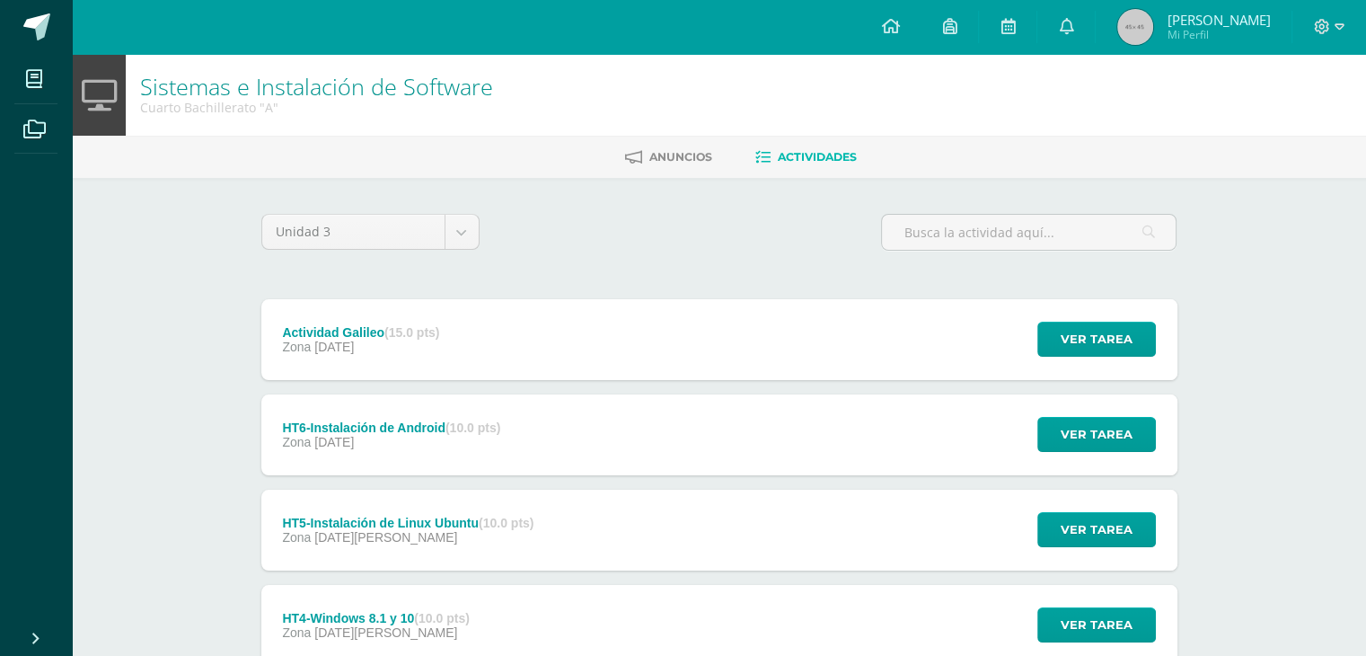
click at [470, 288] on div "Unidad 3 Unidad 1 Unidad 2 Unidad 3 Unidad 4 Actividad Galileo (15.0 pts) Zona …" at bounding box center [719, 624] width 931 height 821
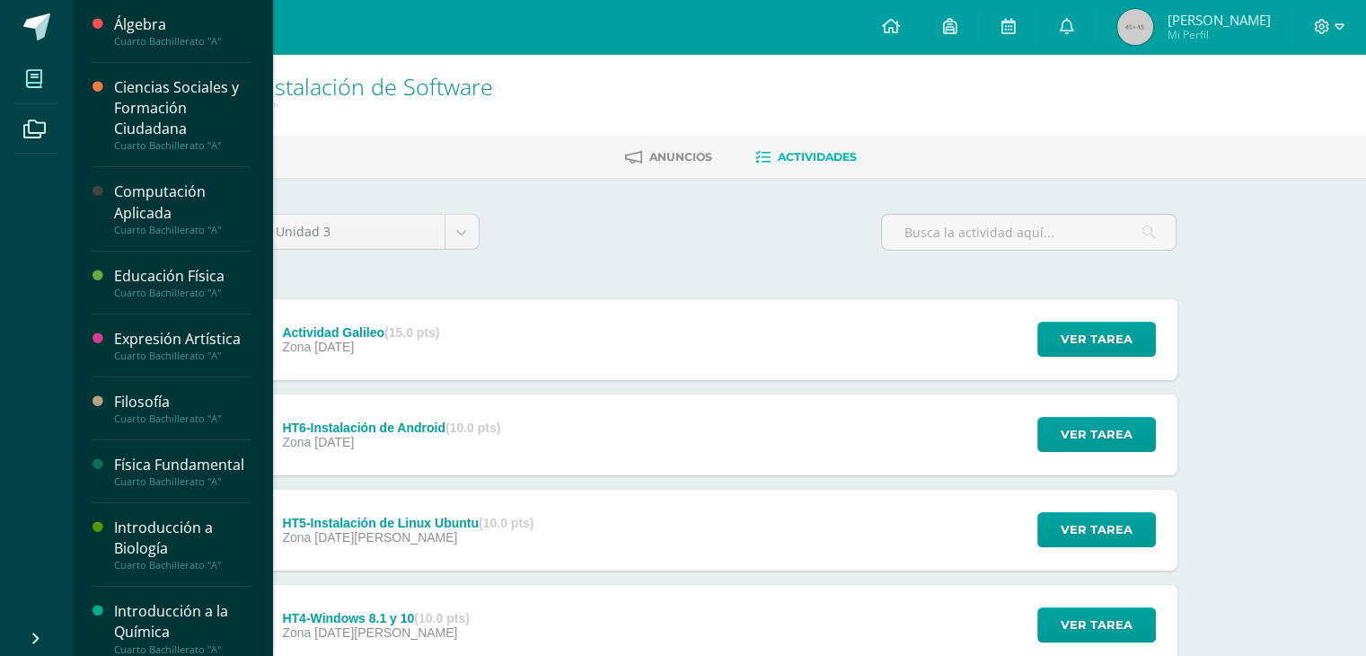
click at [35, 80] on icon at bounding box center [34, 79] width 16 height 18
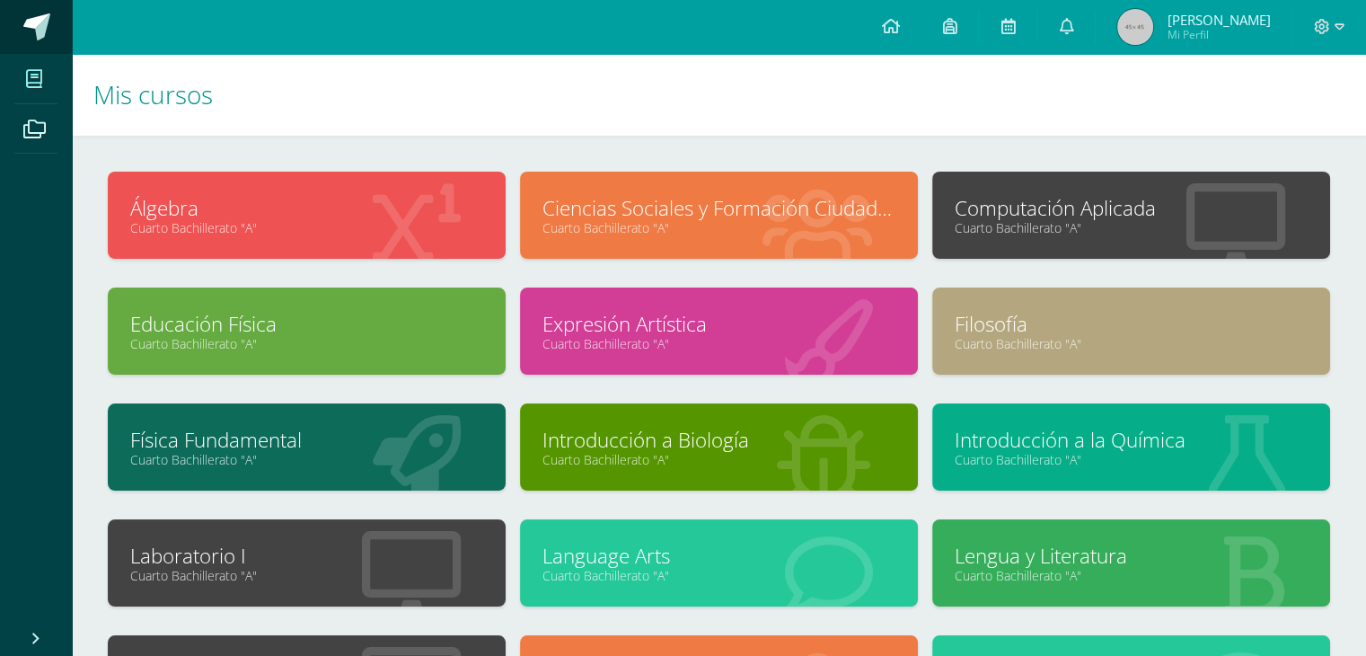
click at [35, 27] on span at bounding box center [36, 26] width 27 height 27
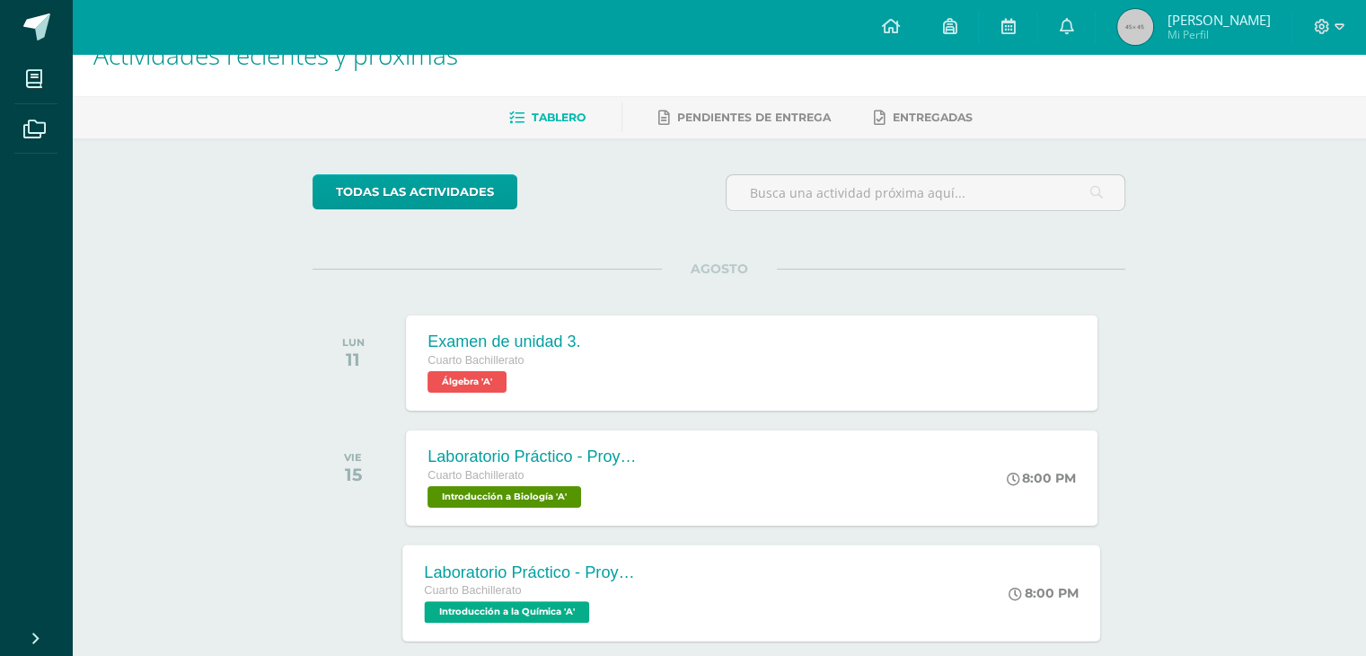
scroll to position [126, 0]
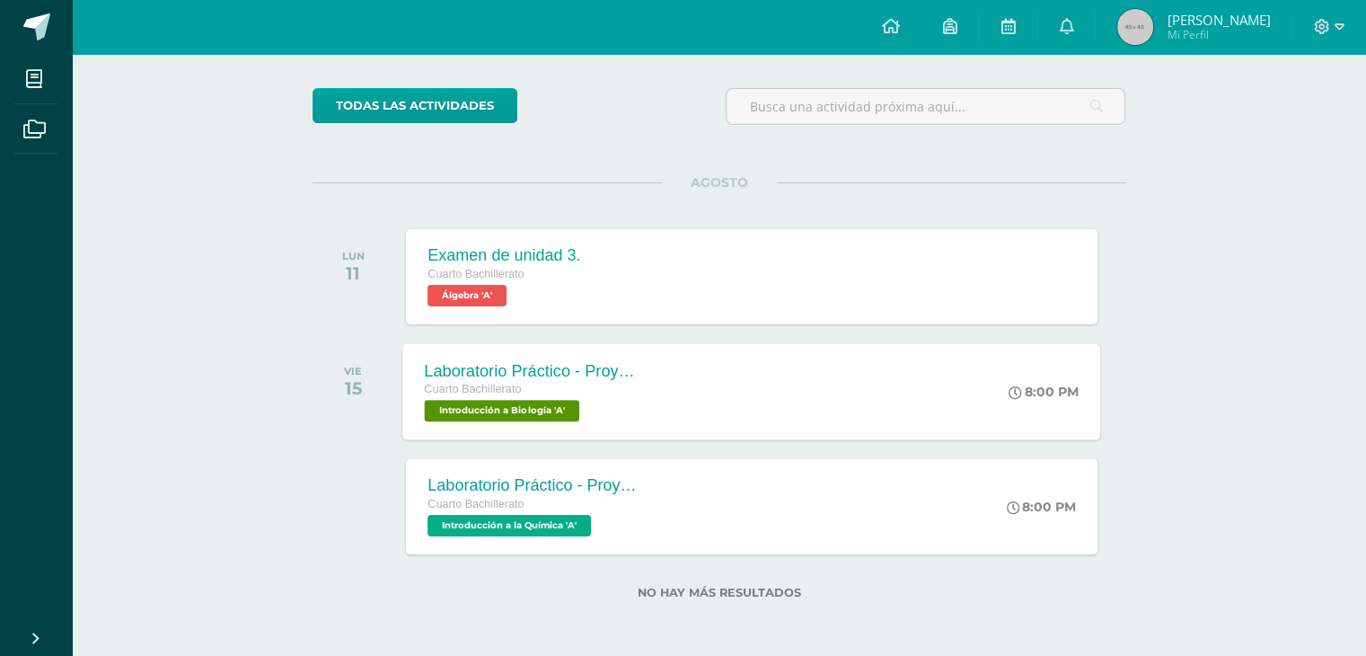
click at [611, 366] on div "Laboratorio Práctico - Proyecto de Unidad" at bounding box center [533, 370] width 217 height 19
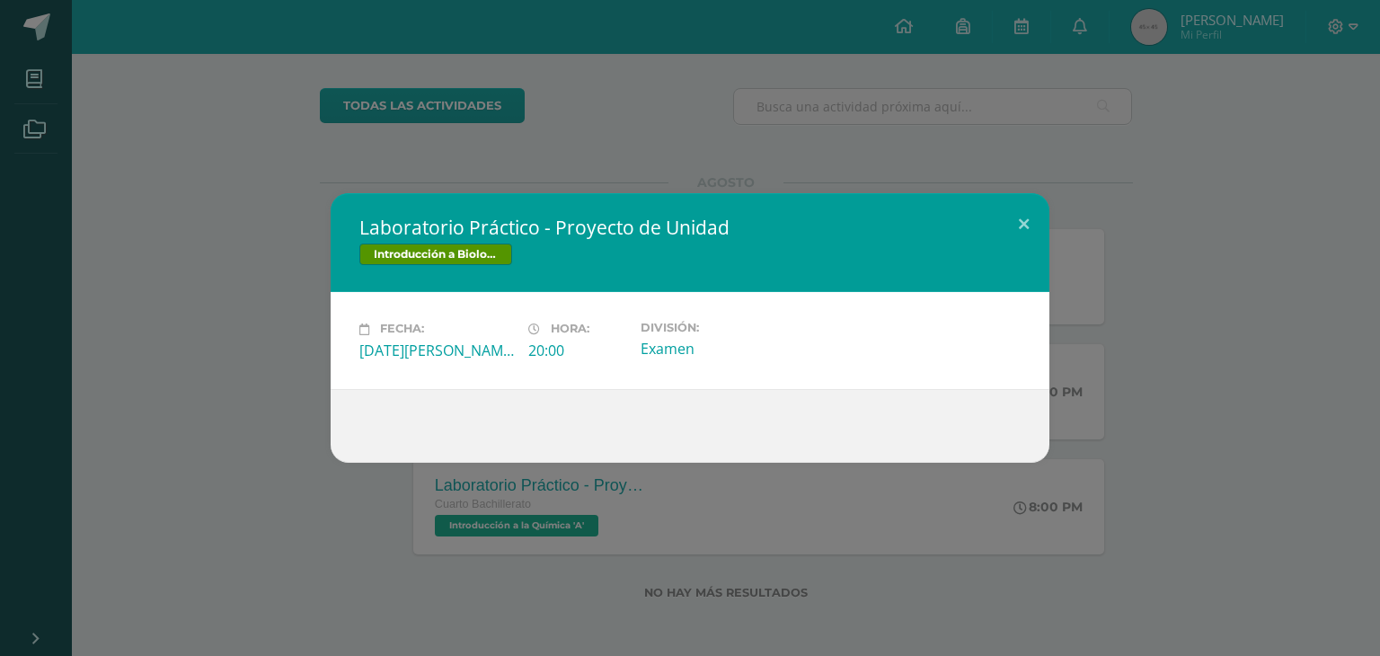
drag, startPoint x: 283, startPoint y: 340, endPoint x: 377, endPoint y: 385, distance: 104.5
click at [282, 342] on div "Laboratorio Práctico - Proyecto de Unidad Introducción a Biología Fecha: Vierne…" at bounding box center [689, 327] width 1365 height 269
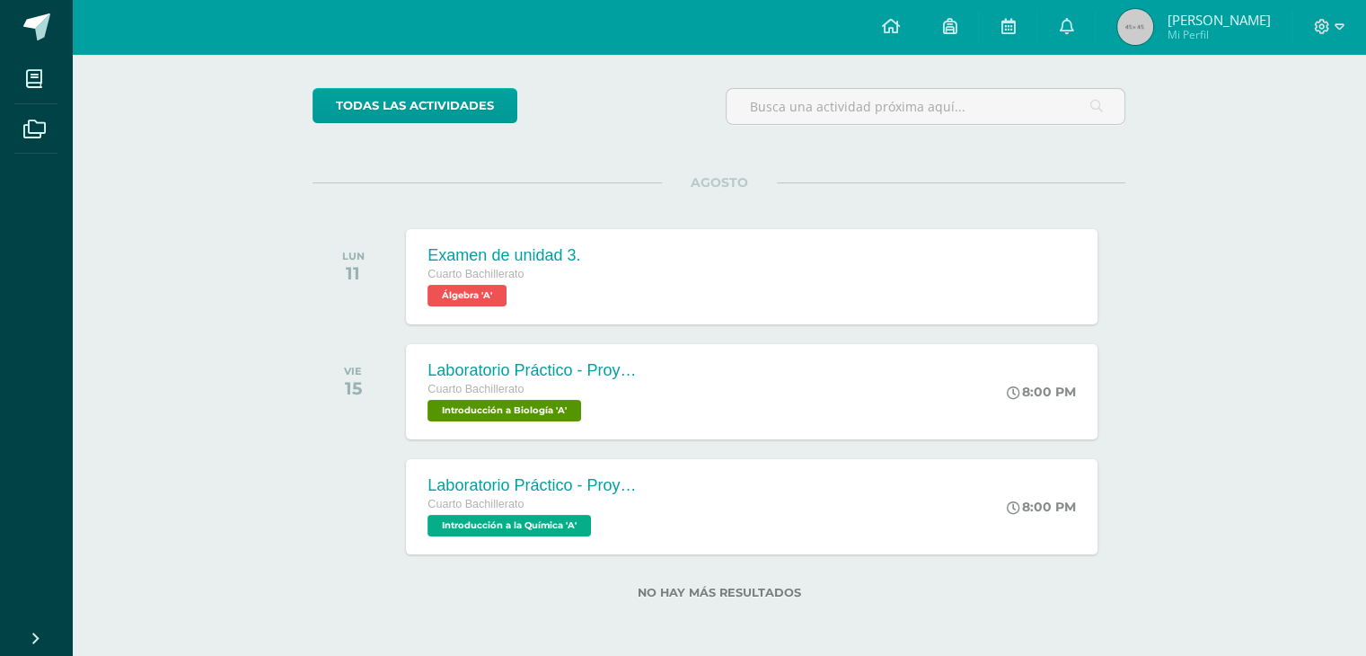
click at [617, 497] on div "Cuarto Bachillerato" at bounding box center [536, 505] width 216 height 20
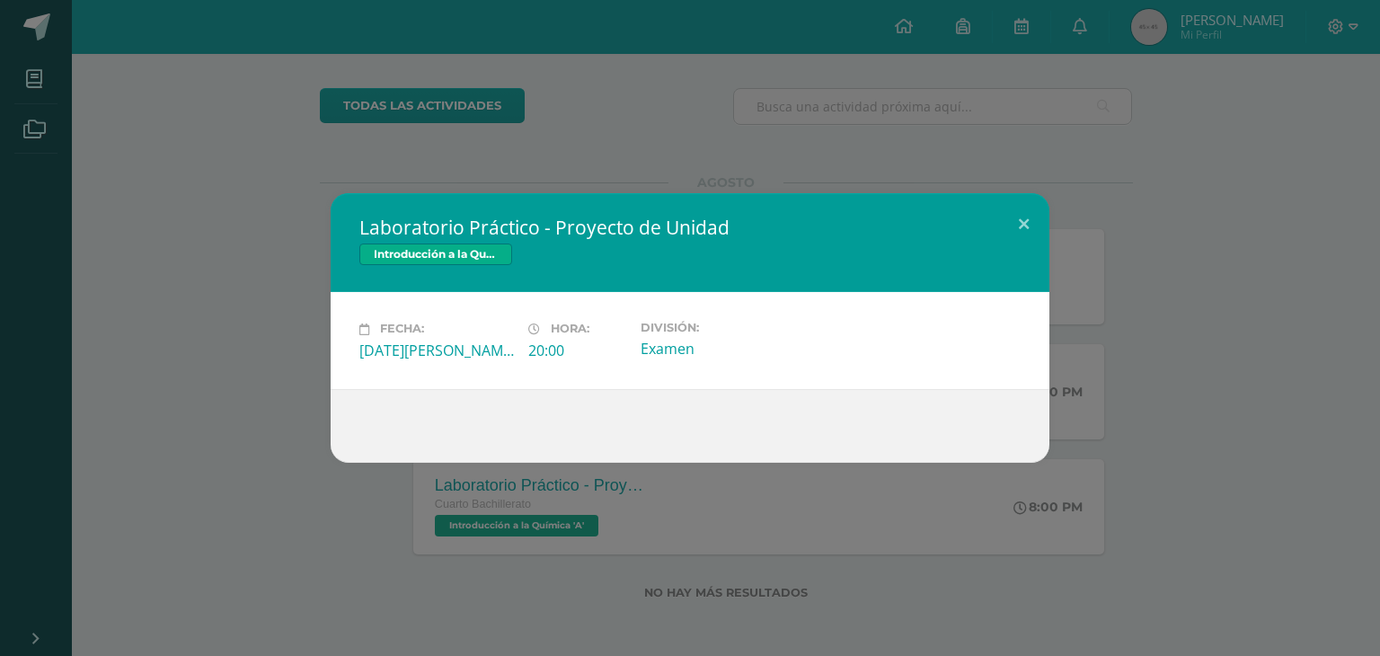
click at [310, 345] on div "Laboratorio Práctico - Proyecto de Unidad Introducción a la Química Fecha: Vier…" at bounding box center [689, 327] width 1365 height 269
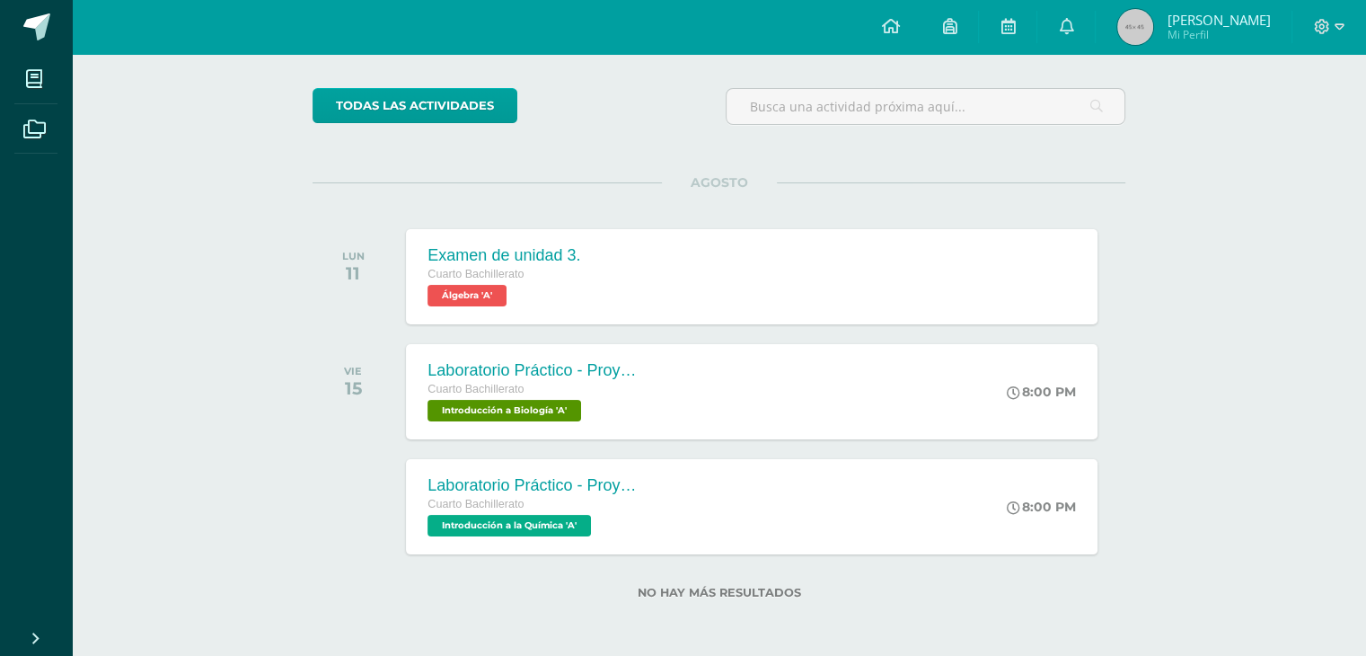
click at [515, 296] on div "Cuarto Bachillerato Álgebra 'A'" at bounding box center [504, 285] width 153 height 41
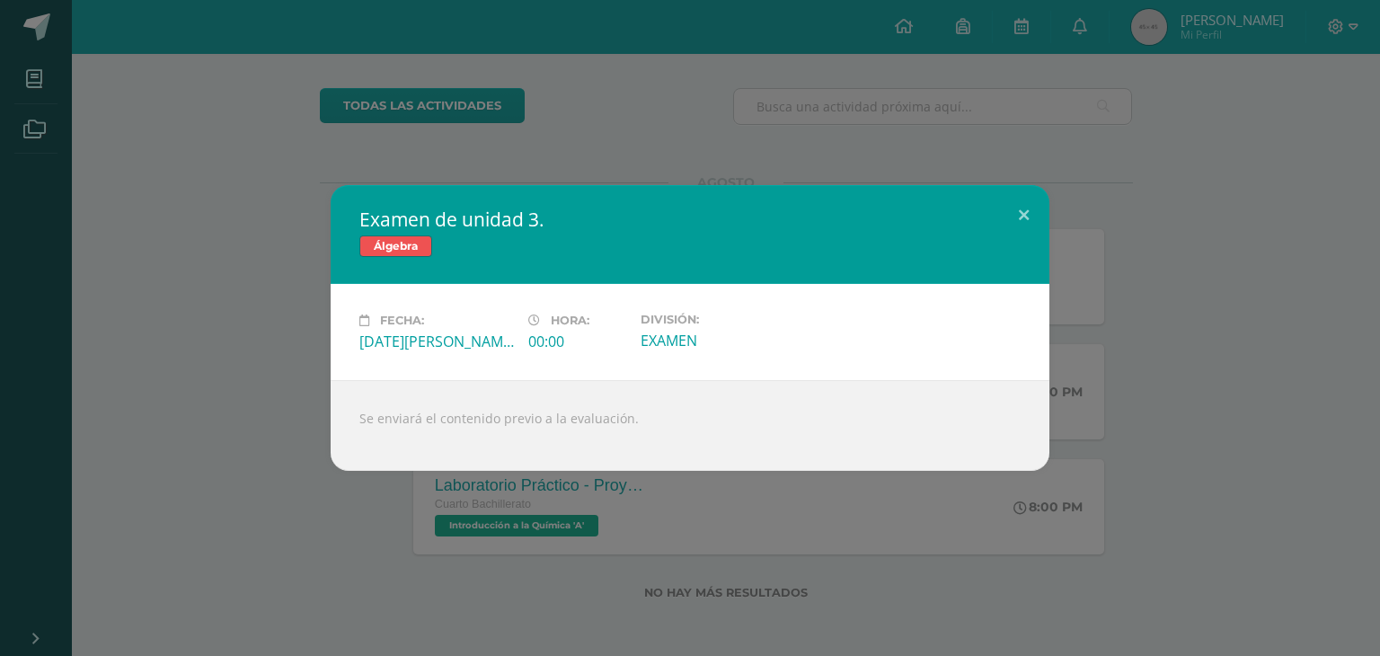
click at [287, 242] on div "Examen de unidad 3. Álgebra Fecha: Lunes 11 de Agosto Hora: 00:00 División: EXA…" at bounding box center [689, 328] width 1365 height 286
